Goal: Task Accomplishment & Management: Complete application form

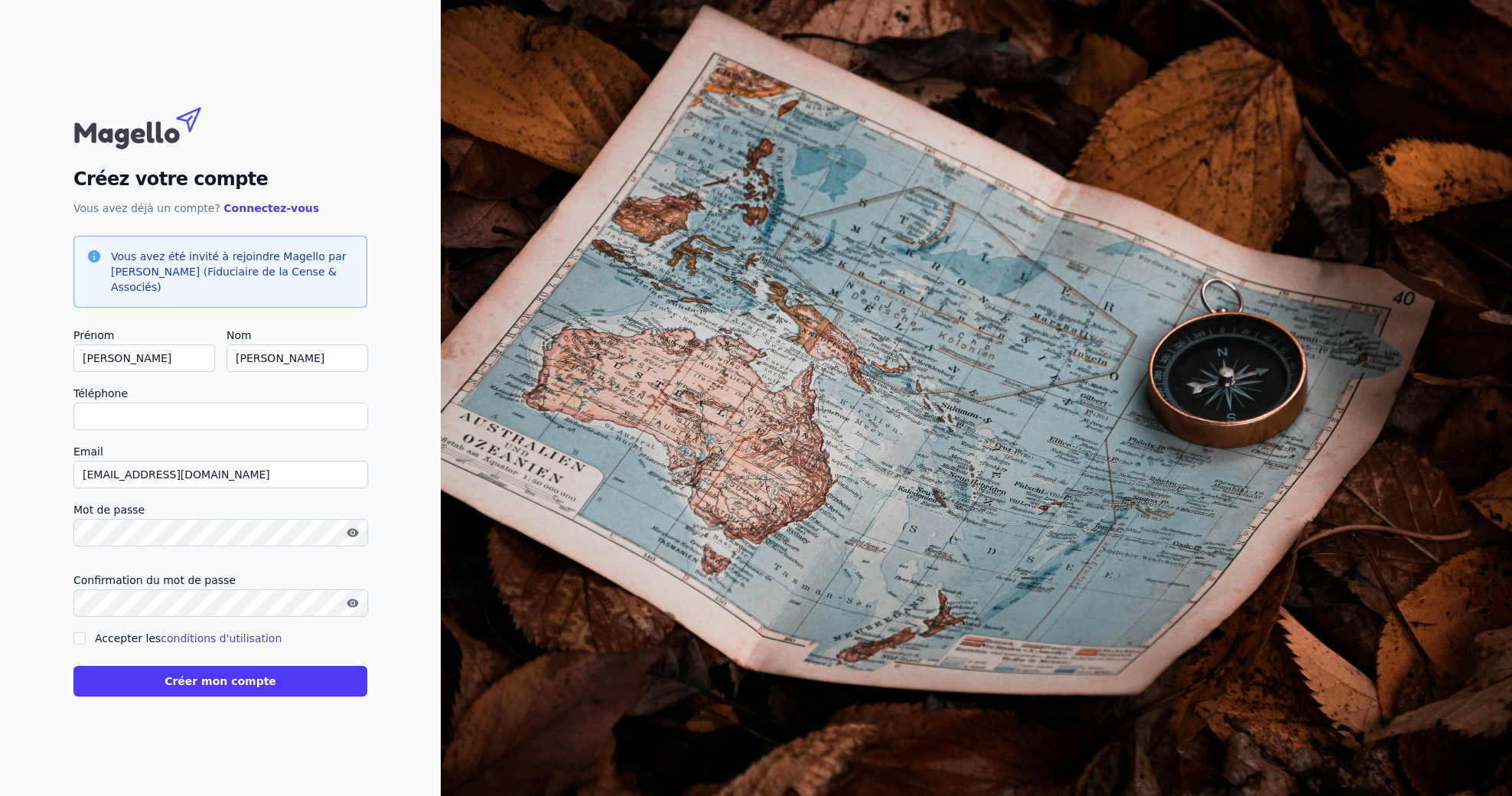
click at [129, 412] on input "Téléphone" at bounding box center [221, 417] width 295 height 28
type input "[PHONE_NUMBER]"
click at [75, 638] on input "Accepter les conditions d'utilisation" at bounding box center [80, 638] width 12 height 12
checkbox input "true"
click at [194, 687] on button "Créer mon compte" at bounding box center [221, 680] width 294 height 30
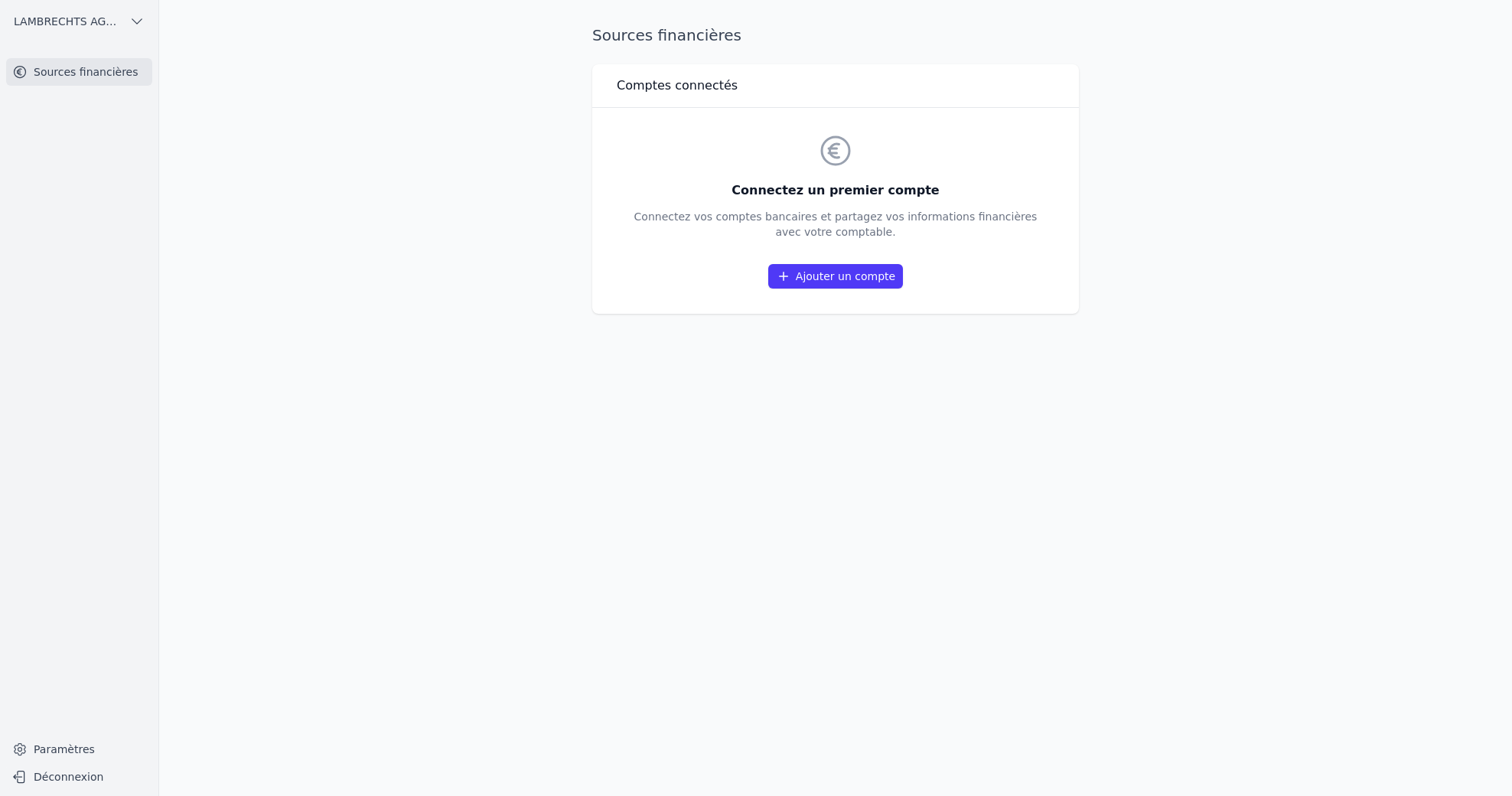
click at [837, 278] on link "Ajouter un compte" at bounding box center [835, 277] width 135 height 25
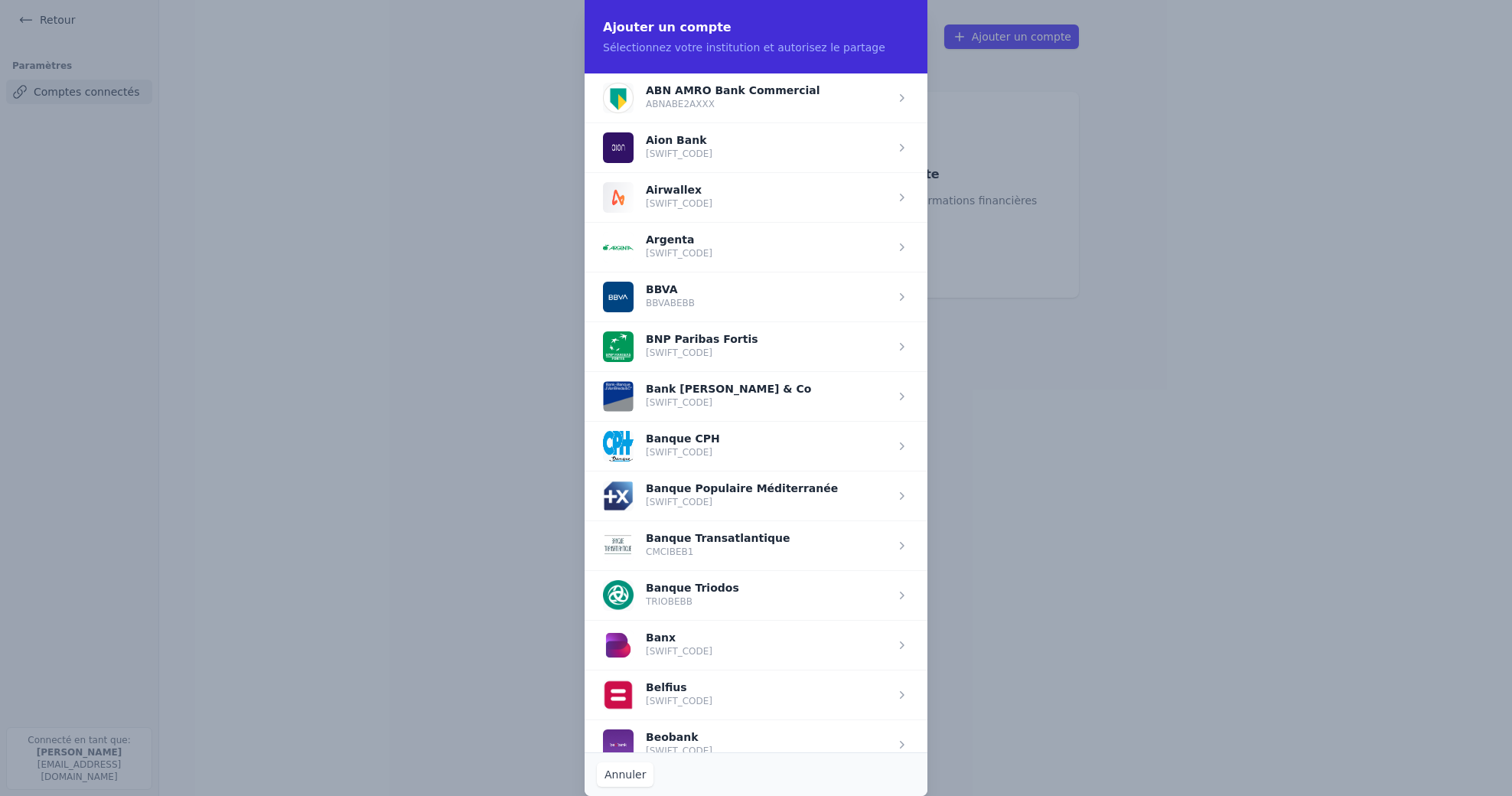
click at [689, 341] on span "button" at bounding box center [756, 346] width 343 height 50
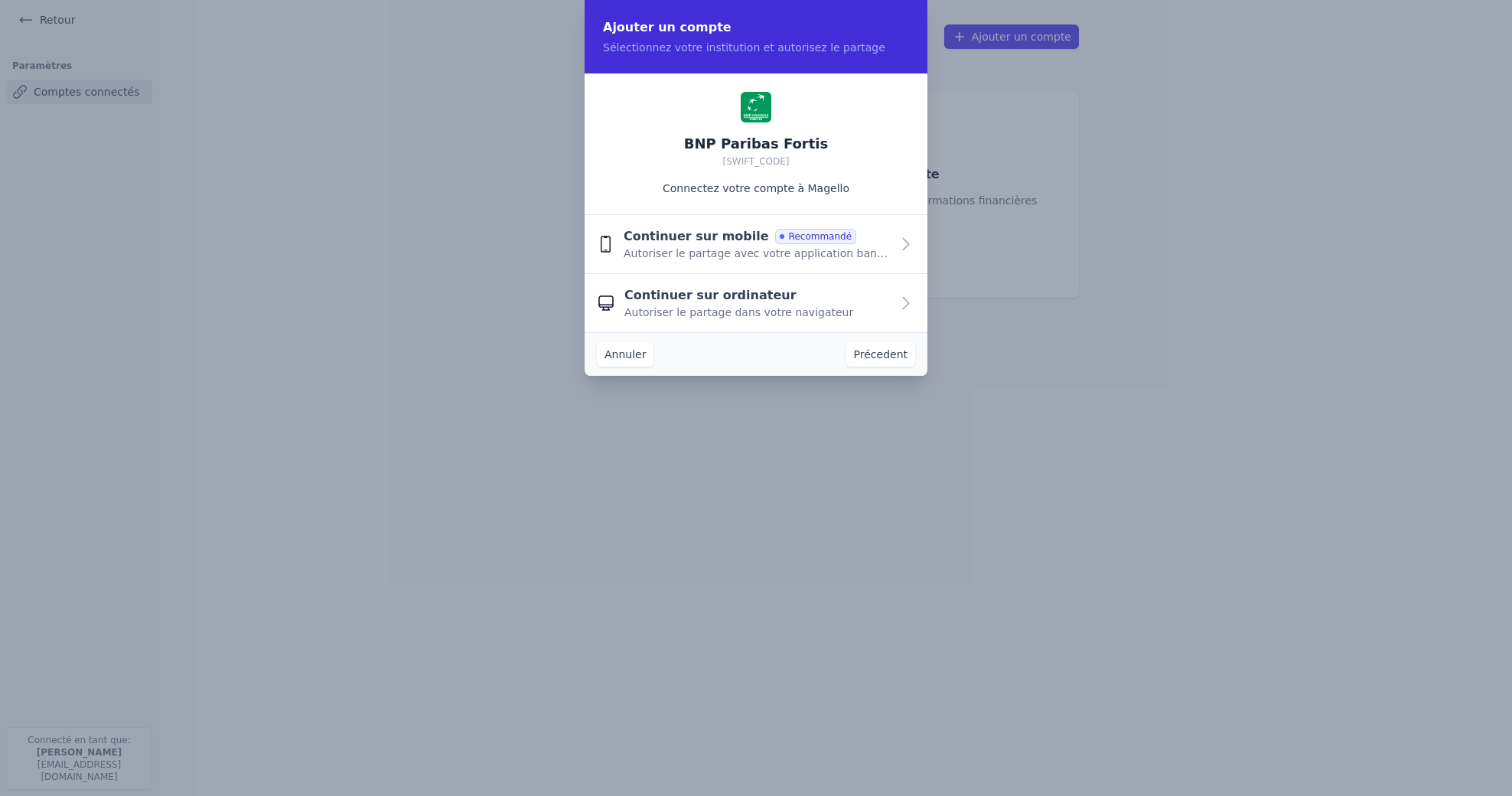
click at [906, 300] on icon "button" at bounding box center [906, 303] width 18 height 18
